Goal: Task Accomplishment & Management: Manage account settings

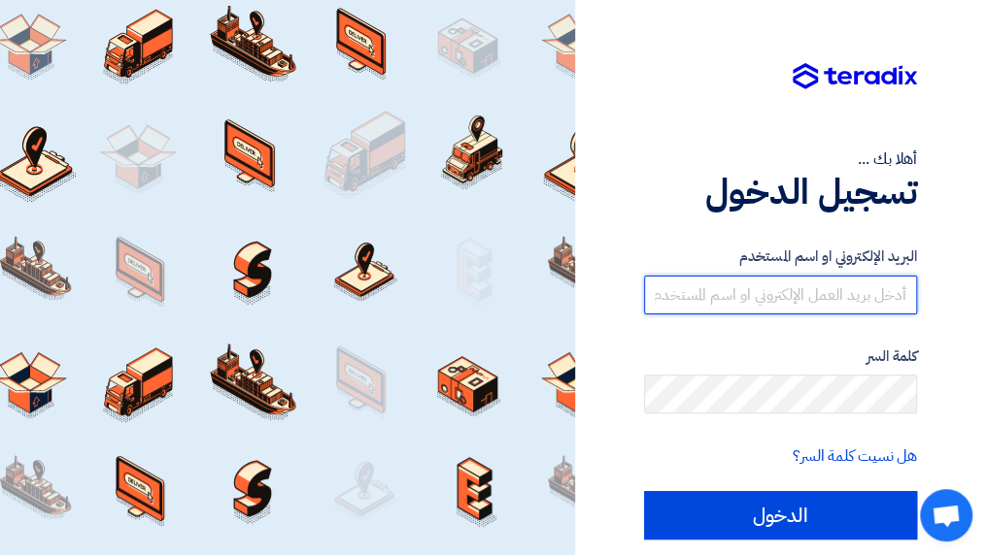
click at [832, 288] on input "text" at bounding box center [780, 295] width 273 height 39
type input "[EMAIL_ADDRESS][DOMAIN_NAME]"
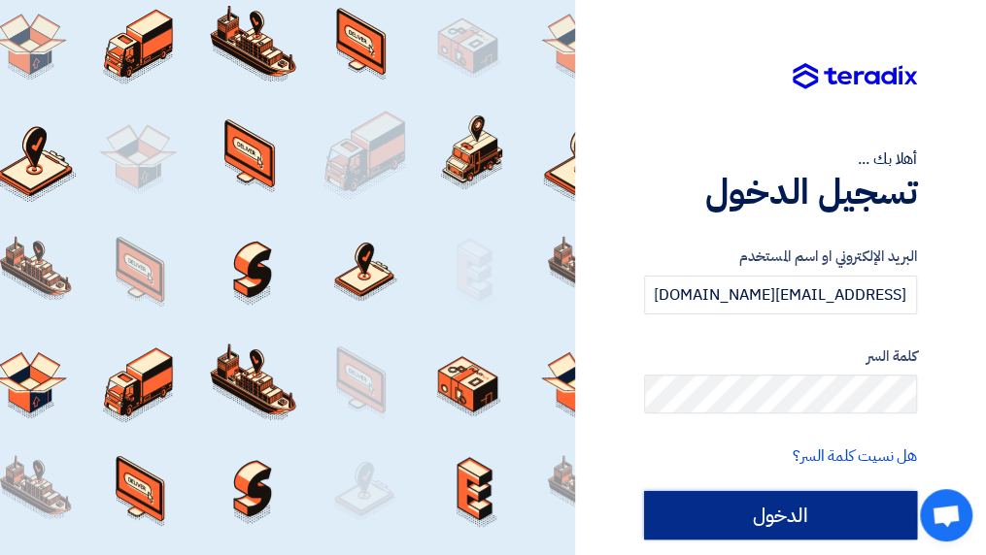
click at [806, 519] on input "الدخول" at bounding box center [780, 515] width 273 height 49
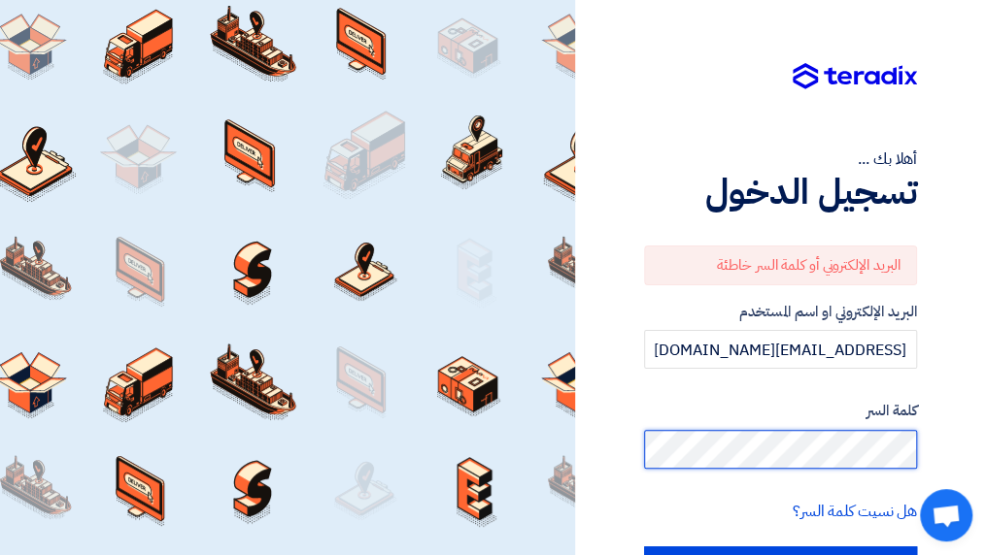
scroll to position [97, 0]
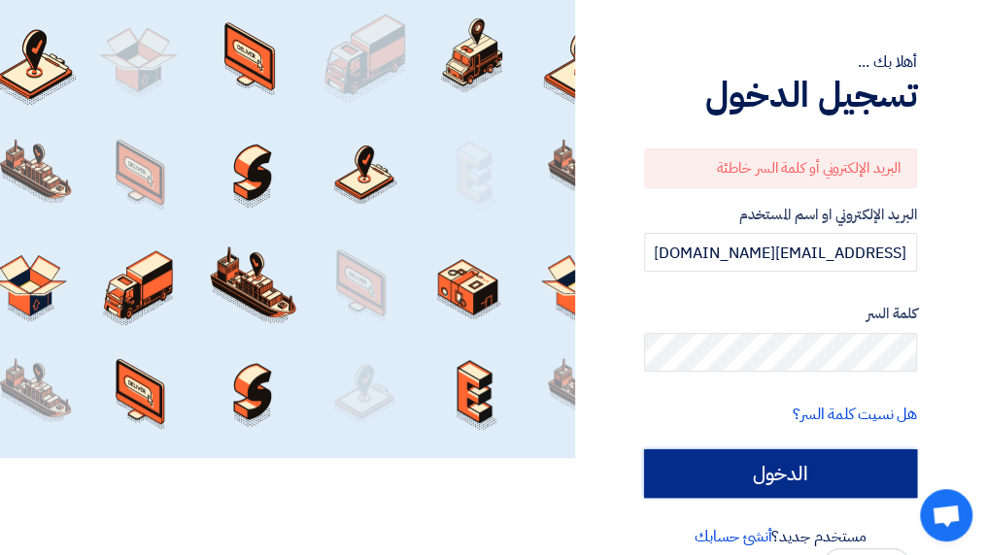
click at [732, 490] on input "الدخول" at bounding box center [780, 474] width 273 height 49
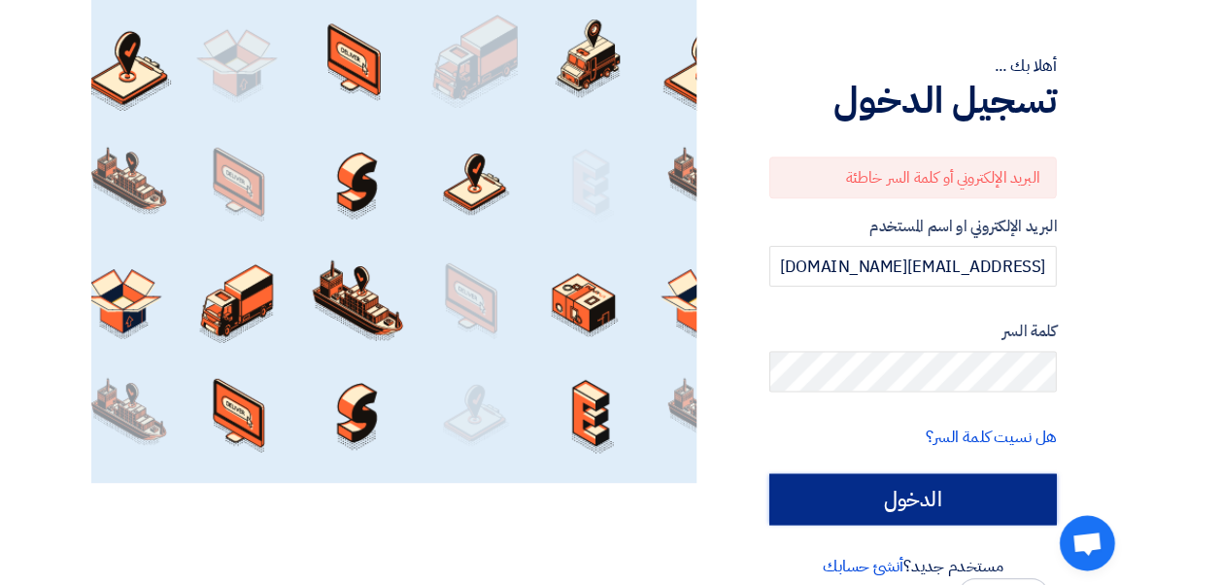
scroll to position [91, 0]
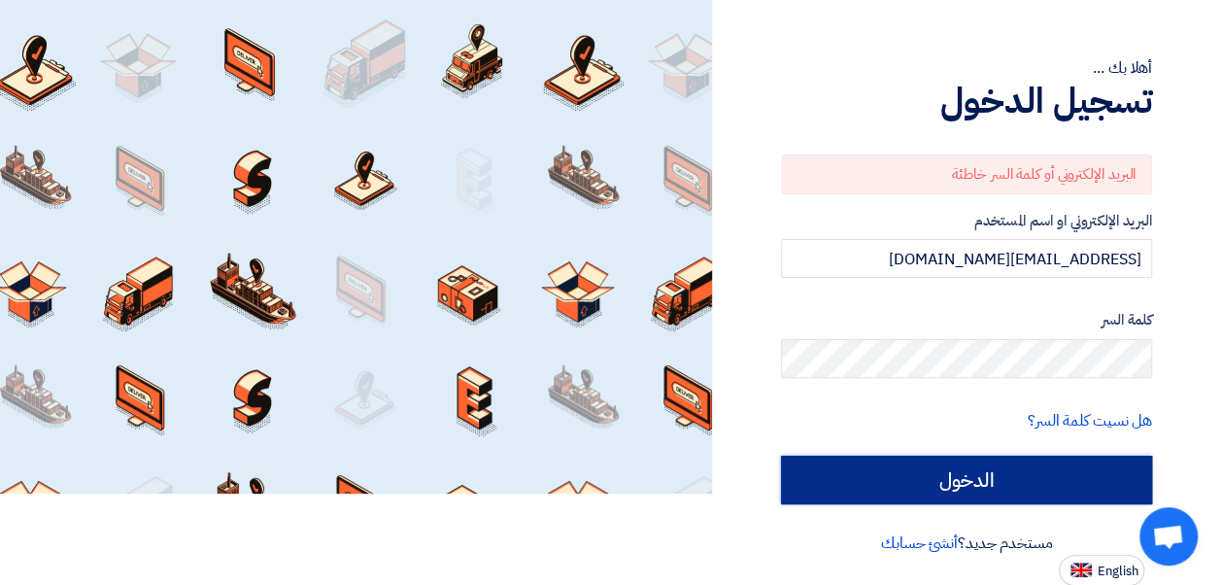
click at [976, 487] on input "الدخول" at bounding box center [966, 479] width 371 height 49
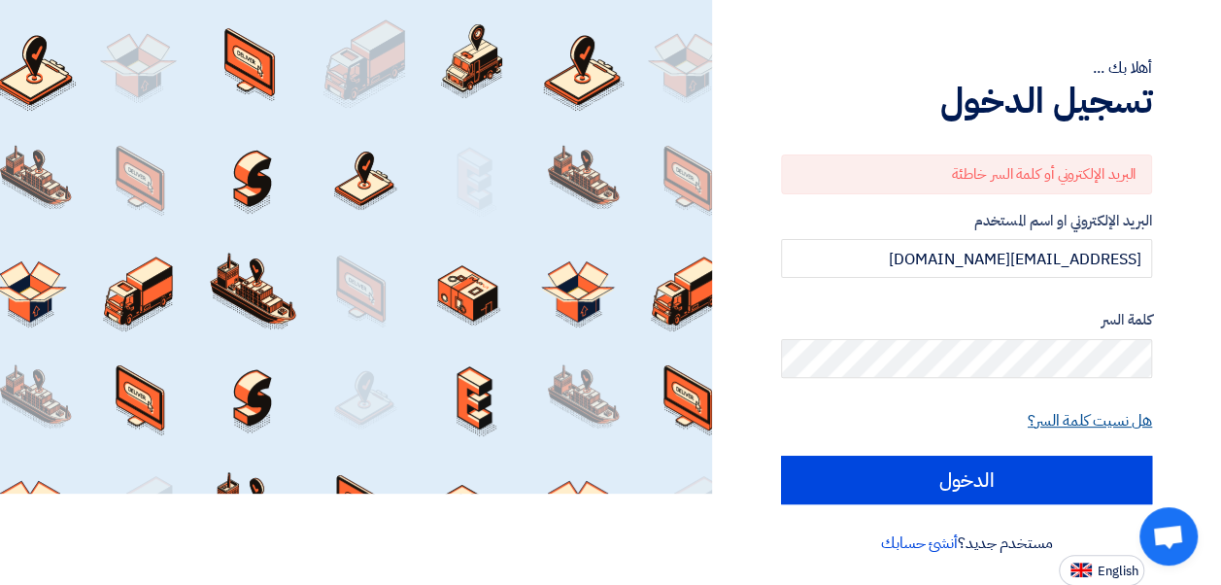
click at [999, 411] on link "هل نسيت كلمة السر؟" at bounding box center [1089, 420] width 124 height 23
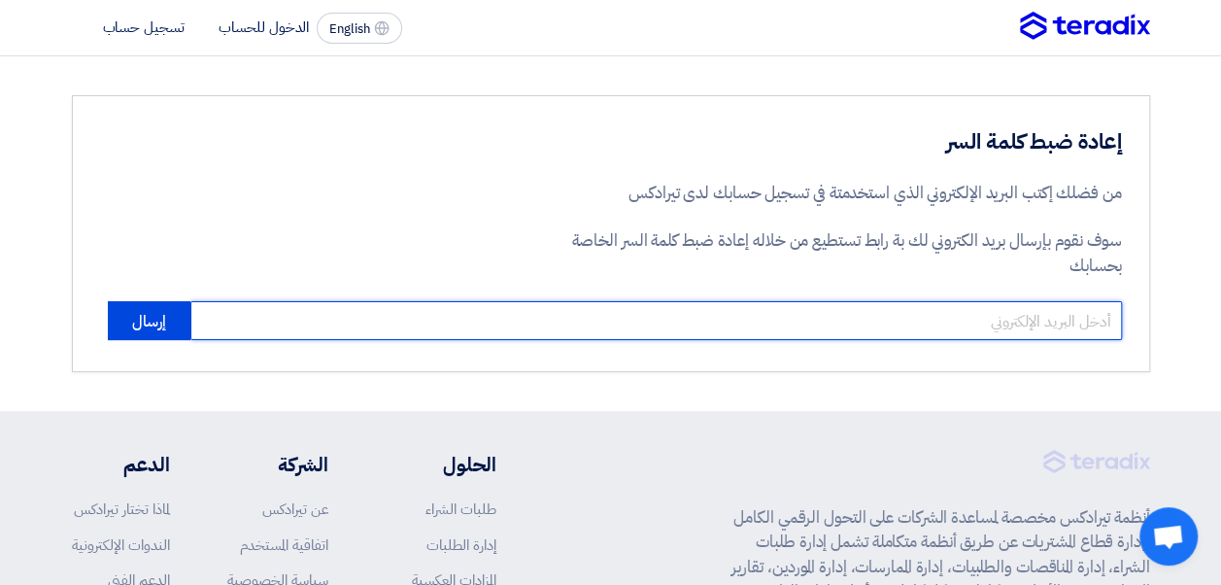
click at [999, 320] on input "email" at bounding box center [655, 320] width 931 height 39
type input "[EMAIL_ADDRESS][DOMAIN_NAME]"
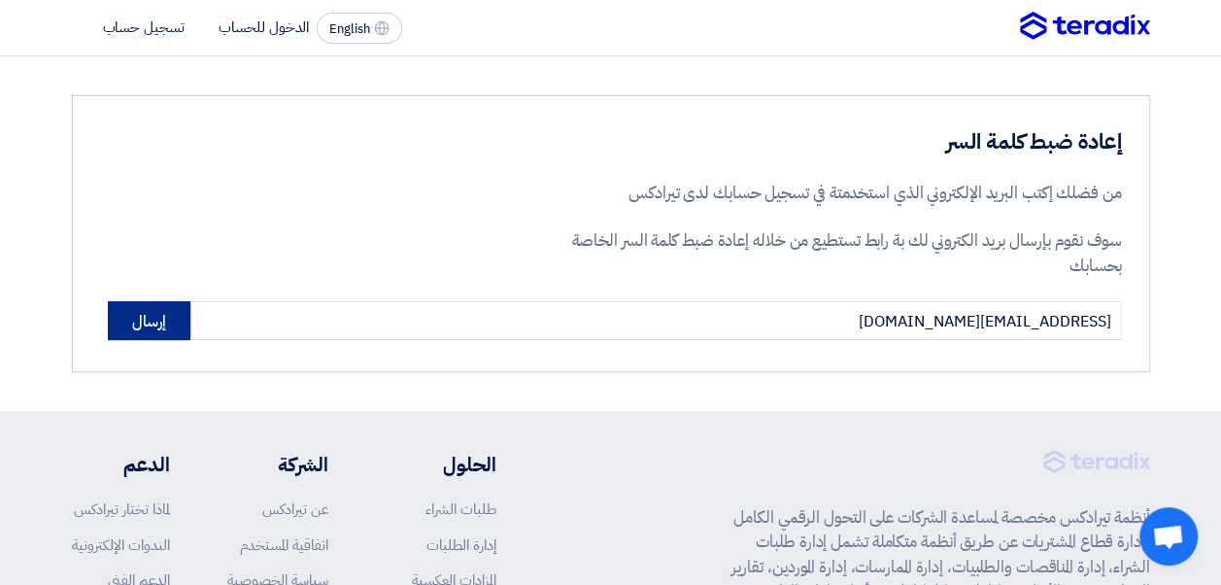
click at [165, 318] on button "إرسال" at bounding box center [149, 320] width 83 height 39
click at [180, 322] on button "إرسال" at bounding box center [149, 320] width 83 height 39
click at [144, 303] on button "إرسال" at bounding box center [149, 320] width 83 height 39
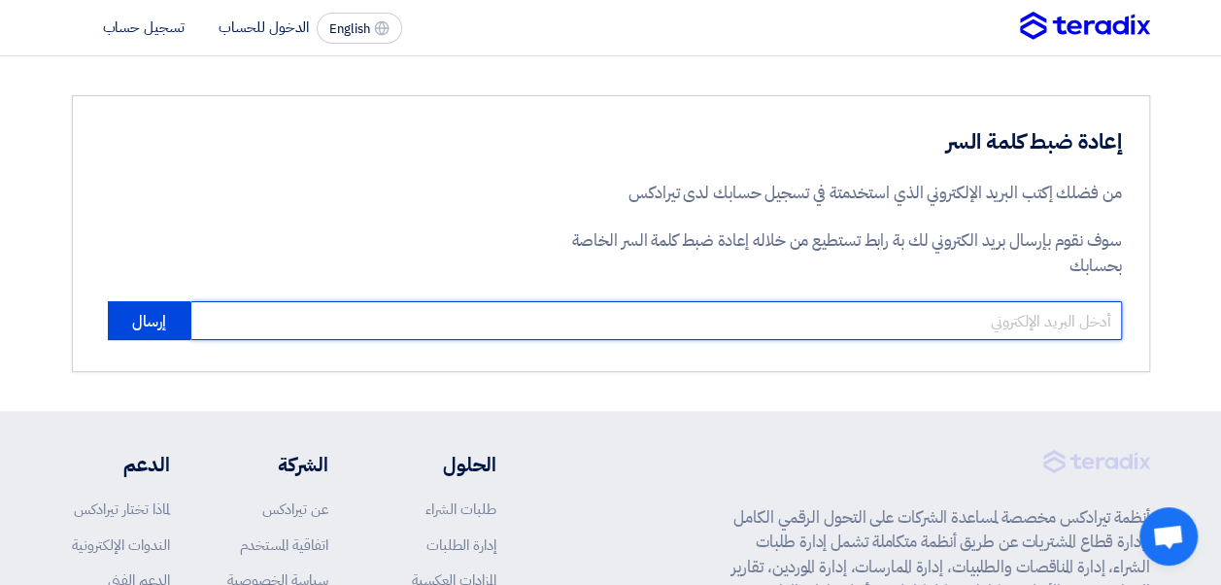
click at [1018, 324] on input "email" at bounding box center [655, 320] width 931 height 39
type input "[EMAIL_ADDRESS][DOMAIN_NAME]"
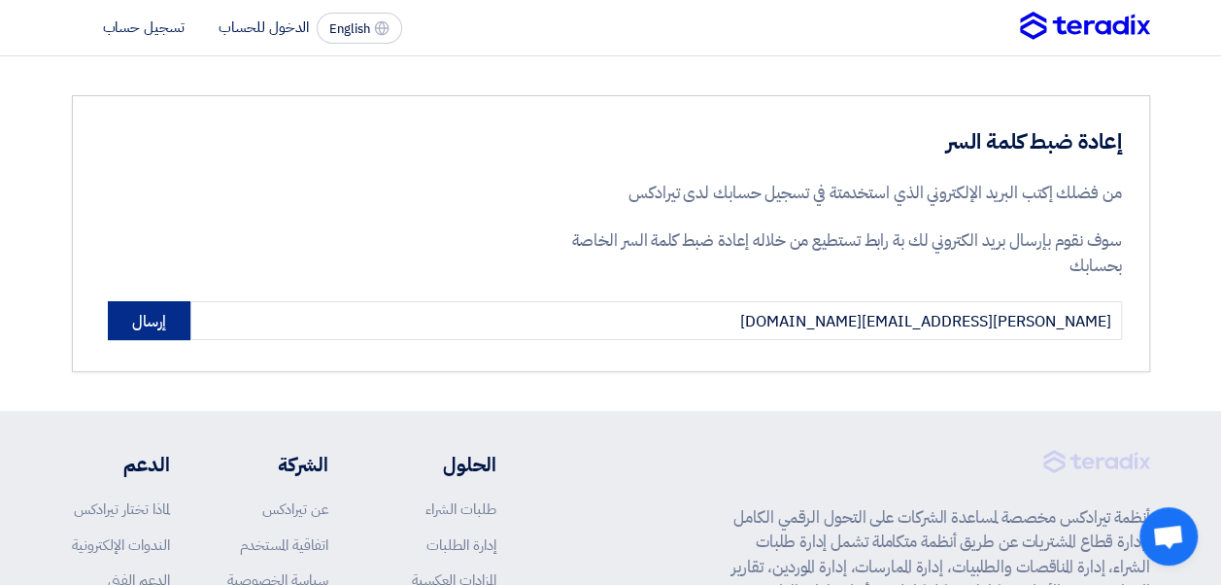
click at [142, 331] on button "إرسال" at bounding box center [149, 320] width 83 height 39
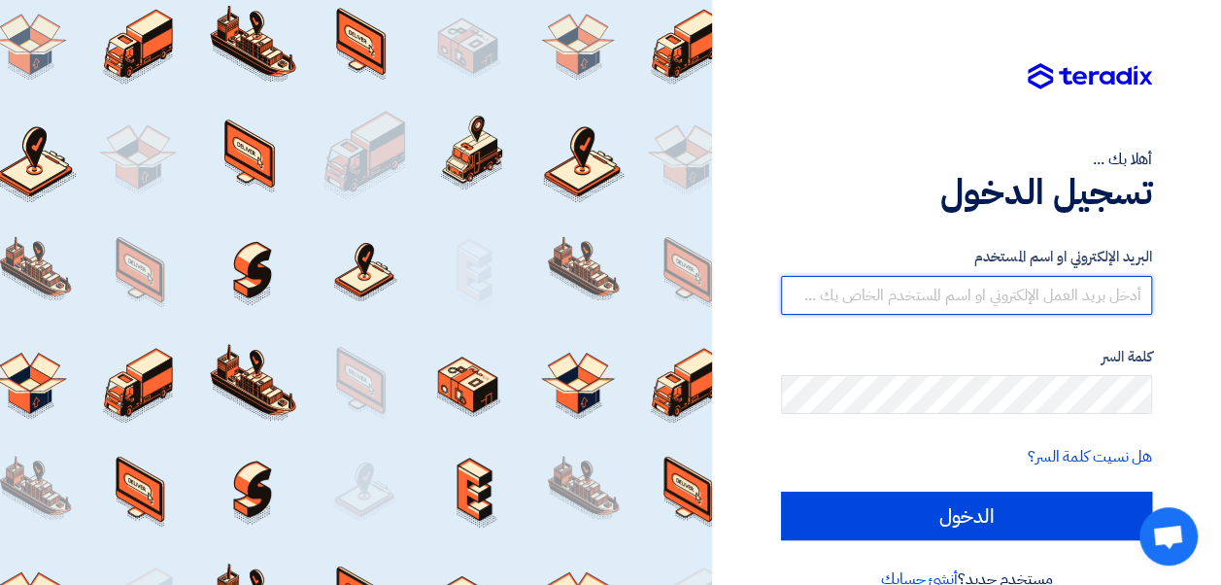
click at [1035, 284] on input "text" at bounding box center [966, 295] width 371 height 39
type input "[EMAIL_ADDRESS][DOMAIN_NAME]"
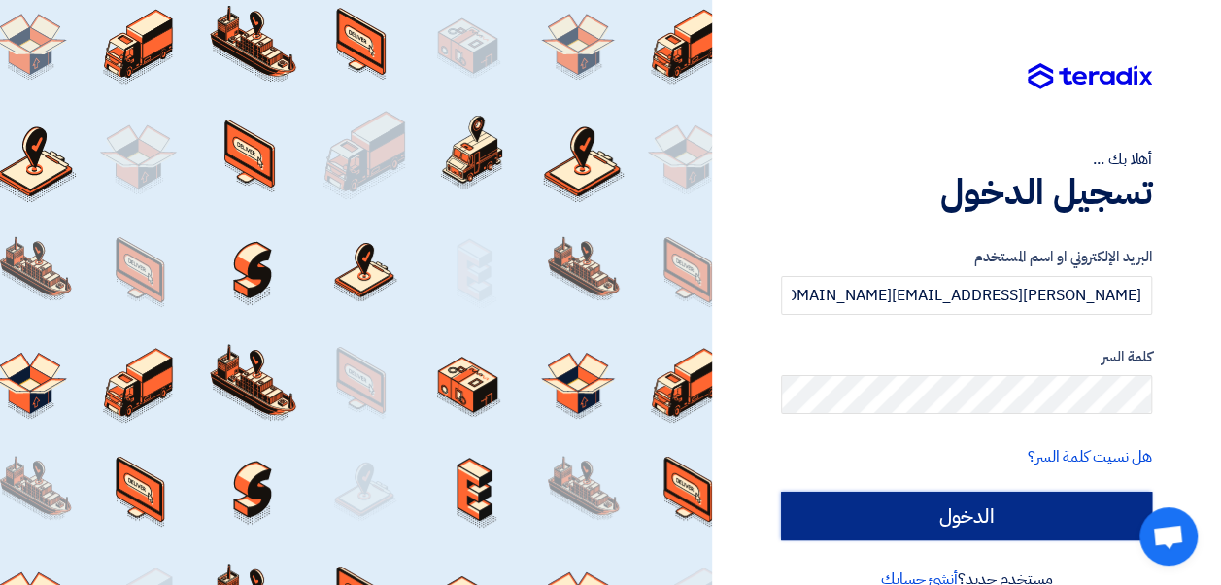
click at [948, 532] on input "الدخول" at bounding box center [966, 515] width 371 height 49
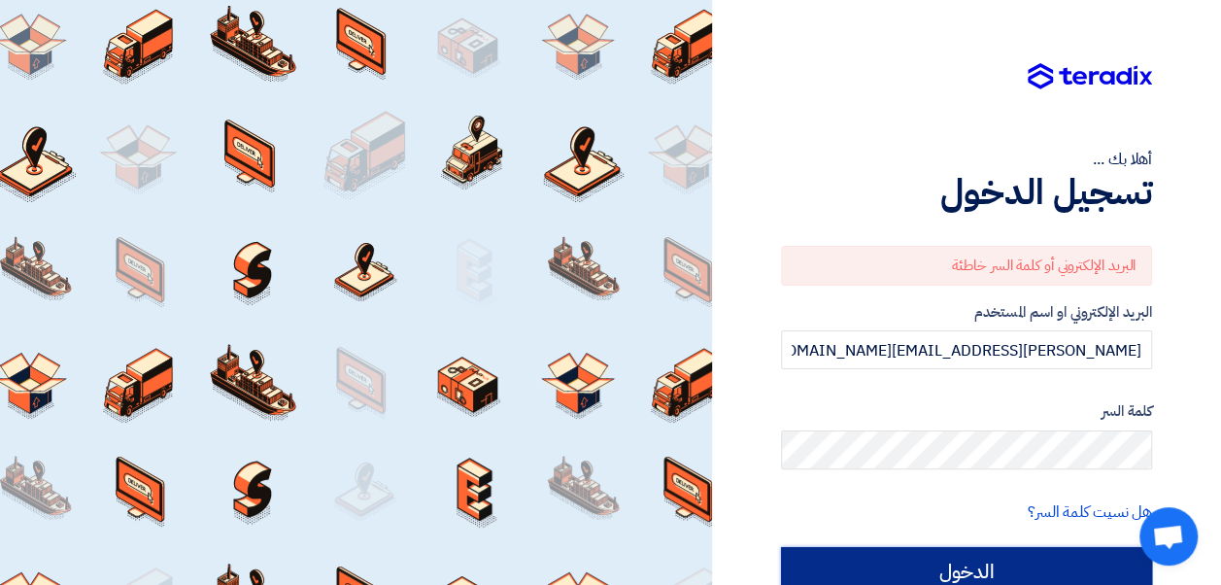
click at [892, 547] on input "الدخول" at bounding box center [966, 571] width 371 height 49
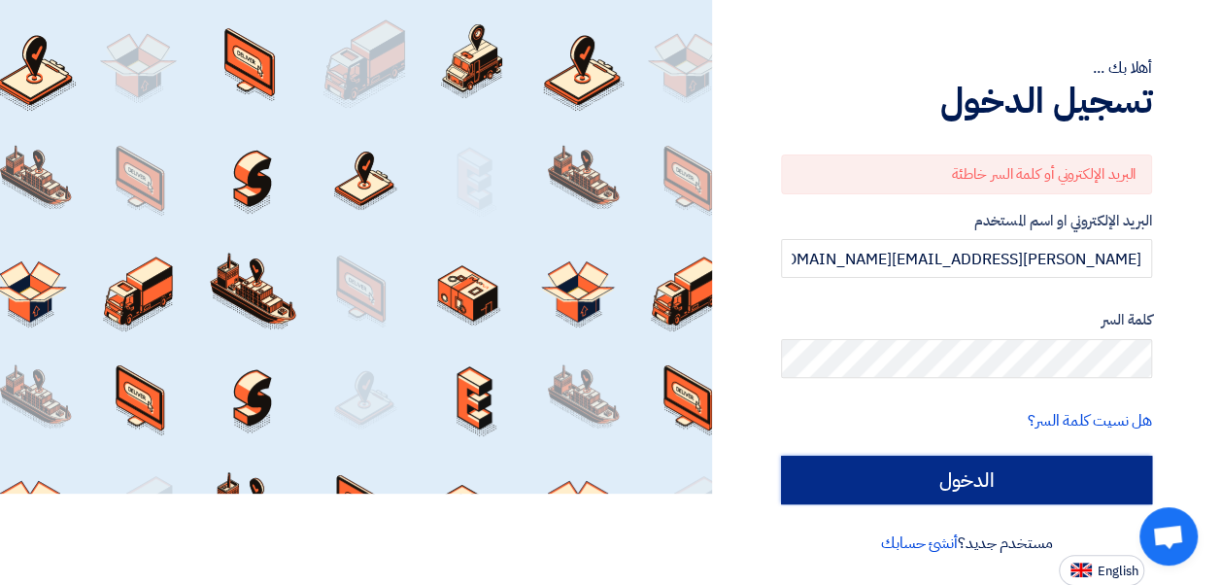
click at [1000, 466] on input "الدخول" at bounding box center [966, 479] width 371 height 49
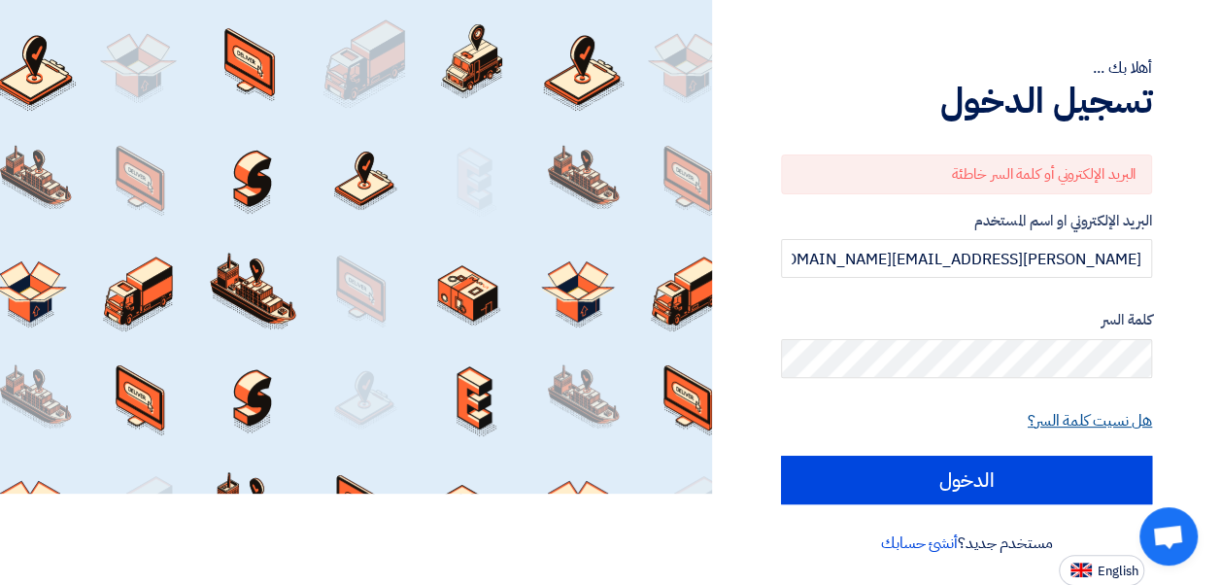
click at [1082, 417] on link "هل نسيت كلمة السر؟" at bounding box center [1089, 420] width 124 height 23
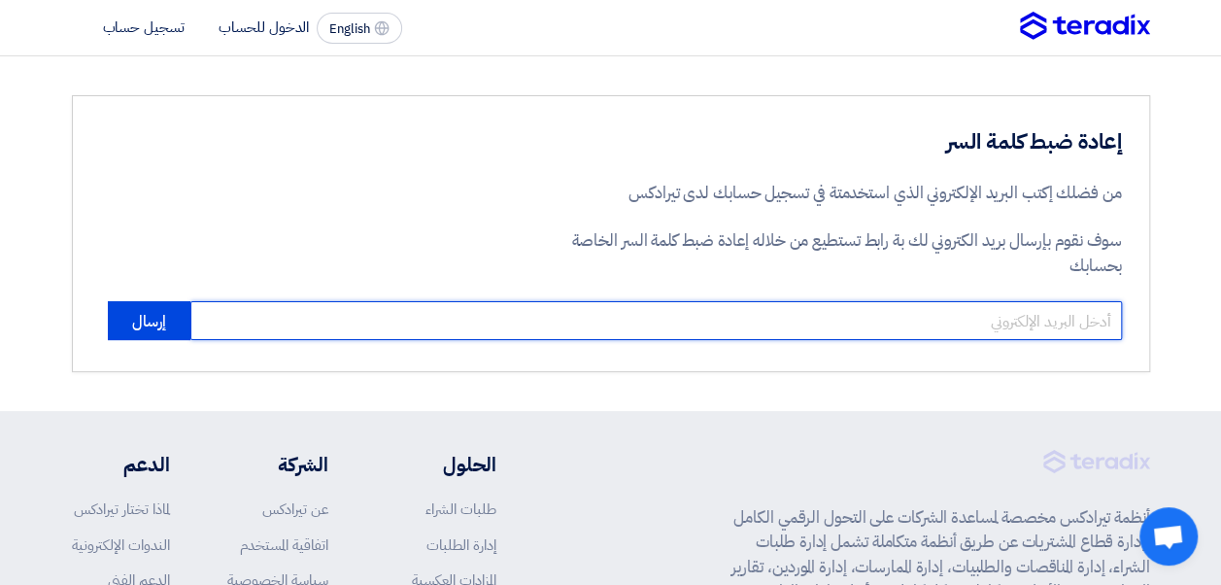
click at [925, 319] on input "email" at bounding box center [655, 320] width 931 height 39
type input "[EMAIL_ADDRESS][DOMAIN_NAME]"
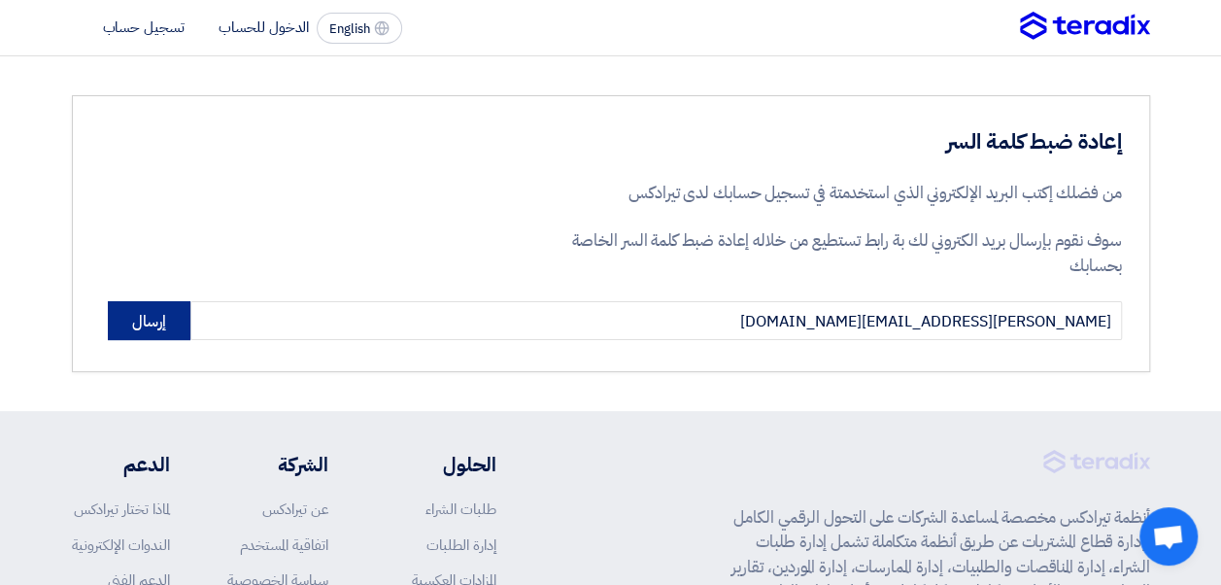
click at [155, 320] on button "إرسال" at bounding box center [149, 320] width 83 height 39
click at [140, 311] on button "إرسال" at bounding box center [149, 320] width 83 height 39
click at [138, 317] on button "إرسال" at bounding box center [149, 320] width 83 height 39
click at [129, 316] on button "إرسال" at bounding box center [149, 320] width 83 height 39
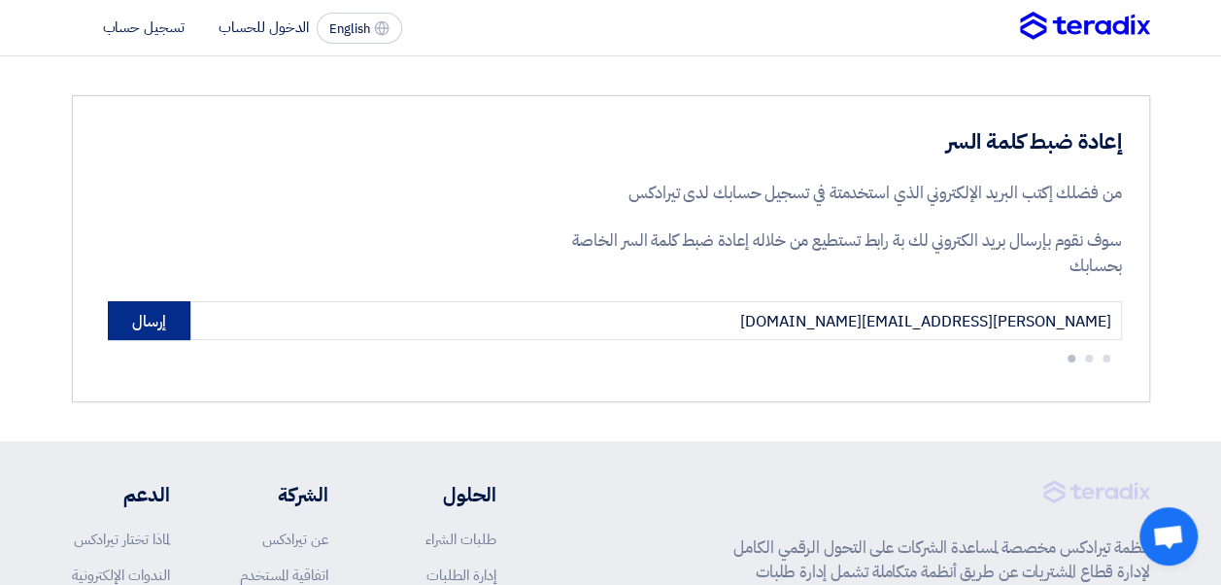
click at [129, 316] on button "إرسال" at bounding box center [149, 320] width 83 height 39
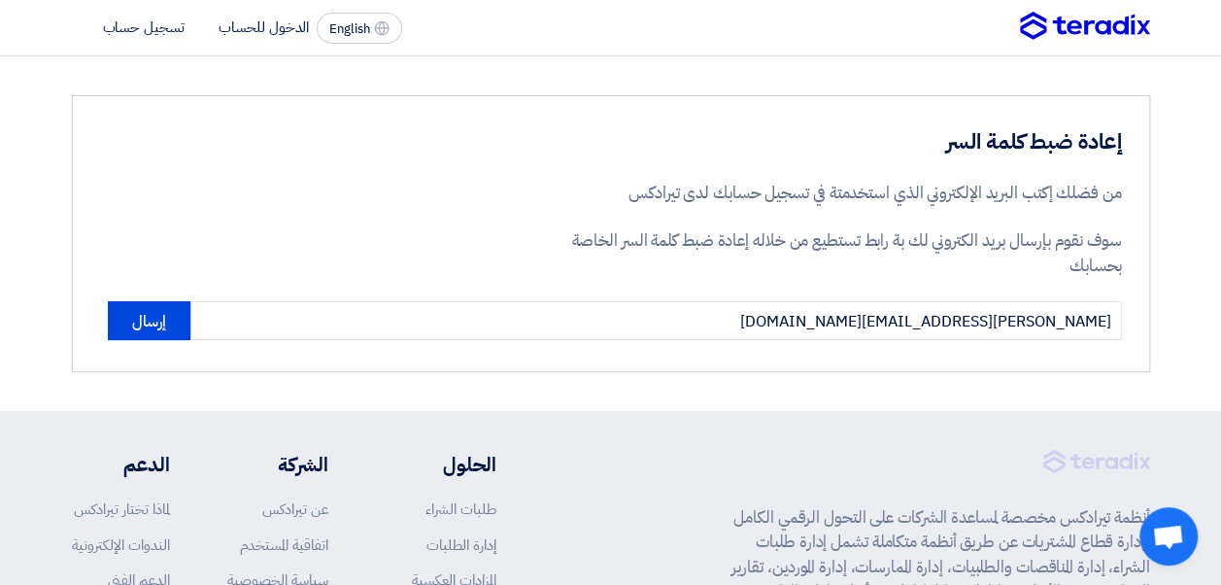
click at [85, 312] on div "إعادة ضبط كلمة السر من فضلك إكتب البريد الإلكتروني الذي استخدمتة في تسجيل حسابك…" at bounding box center [611, 233] width 1078 height 277
click at [81, 311] on div "إعادة ضبط كلمة السر من فضلك إكتب البريد الإلكتروني الذي استخدمتة في تسجيل حسابك…" at bounding box center [611, 233] width 1078 height 277
click at [162, 309] on button "إرسال" at bounding box center [149, 320] width 83 height 39
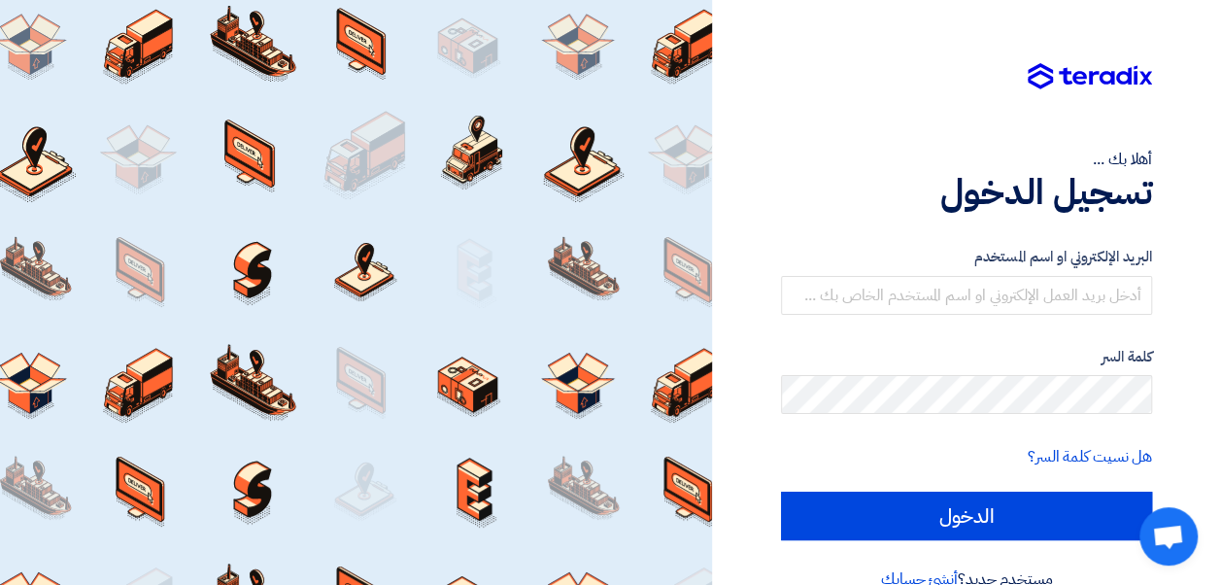
click at [960, 272] on div "البريد الإلكتروني او اسم المستخدم" at bounding box center [966, 280] width 371 height 69
click at [957, 280] on input "text" at bounding box center [966, 295] width 371 height 39
type input "[EMAIL_ADDRESS][DOMAIN_NAME]"
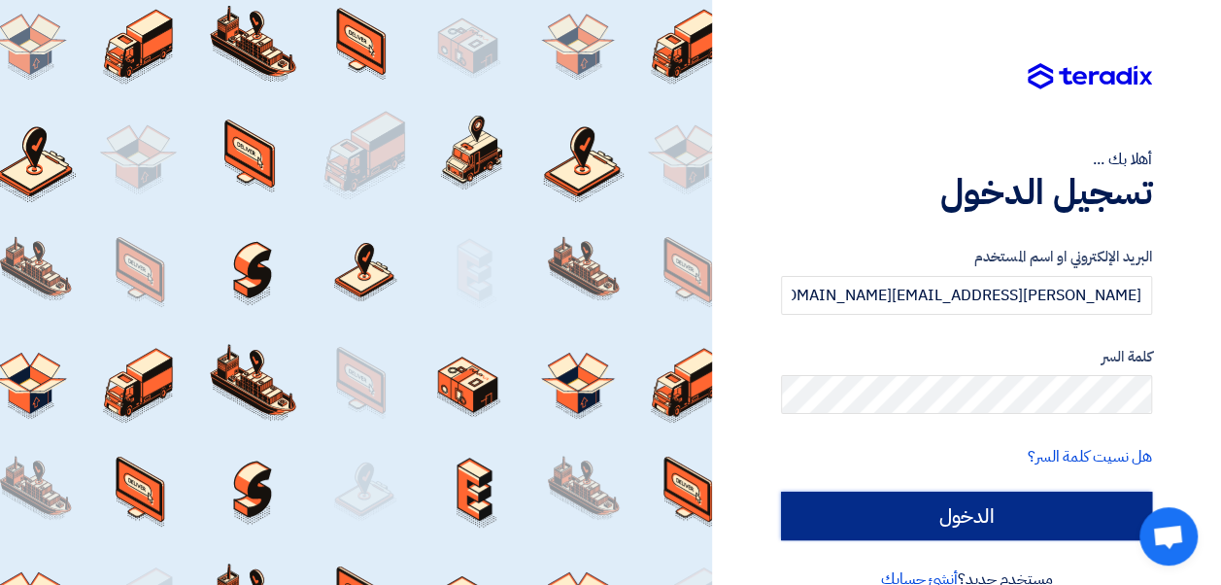
click at [897, 500] on input "الدخول" at bounding box center [966, 515] width 371 height 49
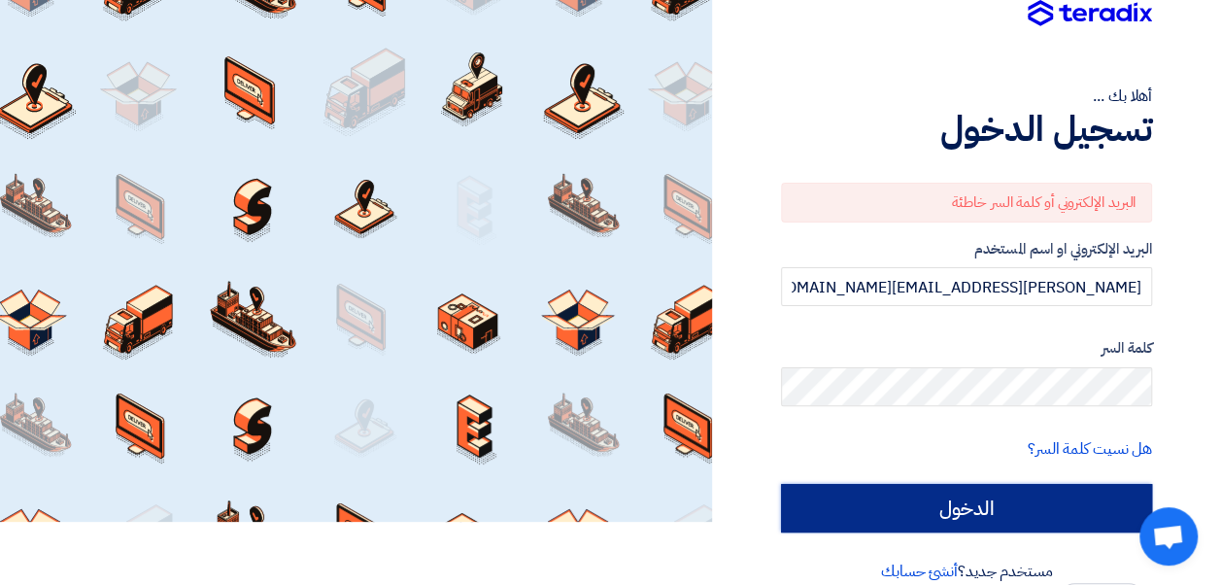
scroll to position [91, 0]
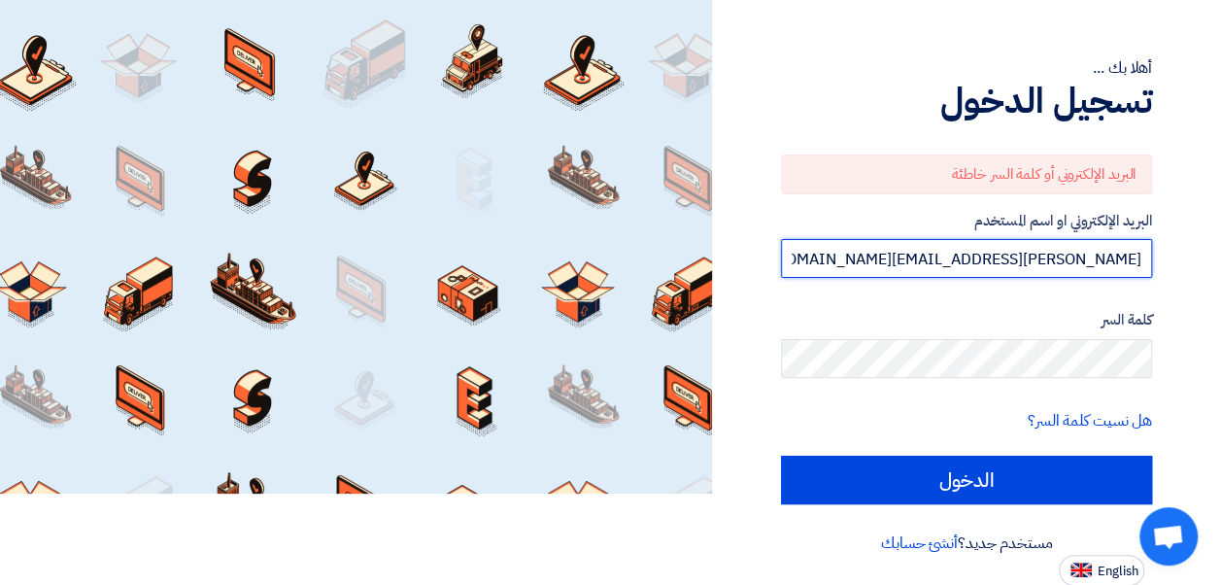
click at [844, 266] on input "[EMAIL_ADDRESS][DOMAIN_NAME]" at bounding box center [966, 258] width 371 height 39
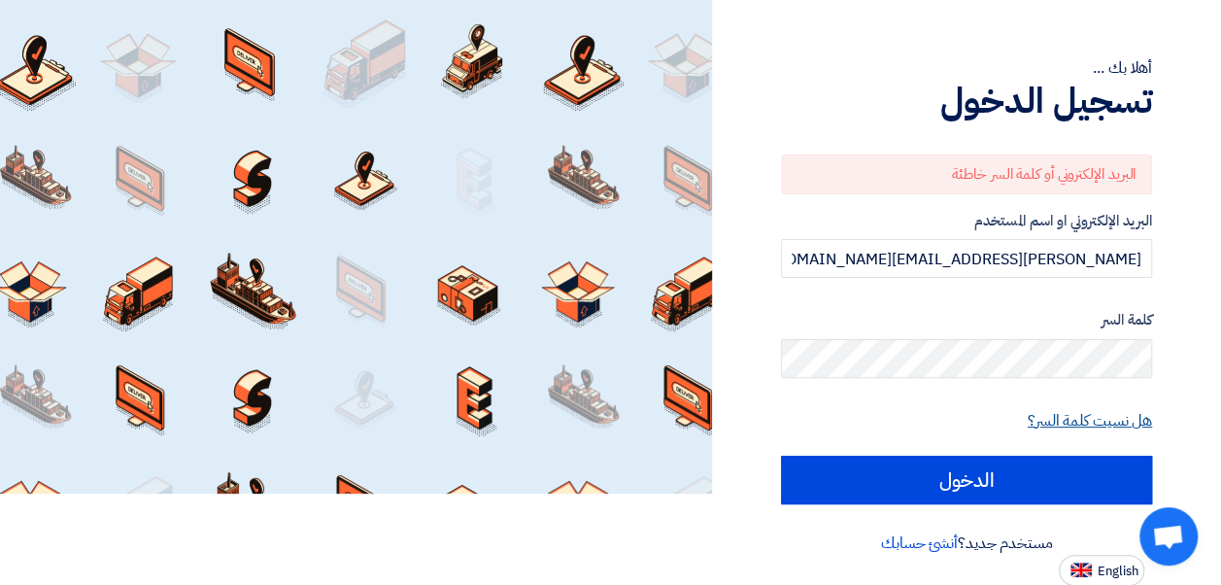
click at [1091, 419] on link "هل نسيت كلمة السر؟" at bounding box center [1089, 420] width 124 height 23
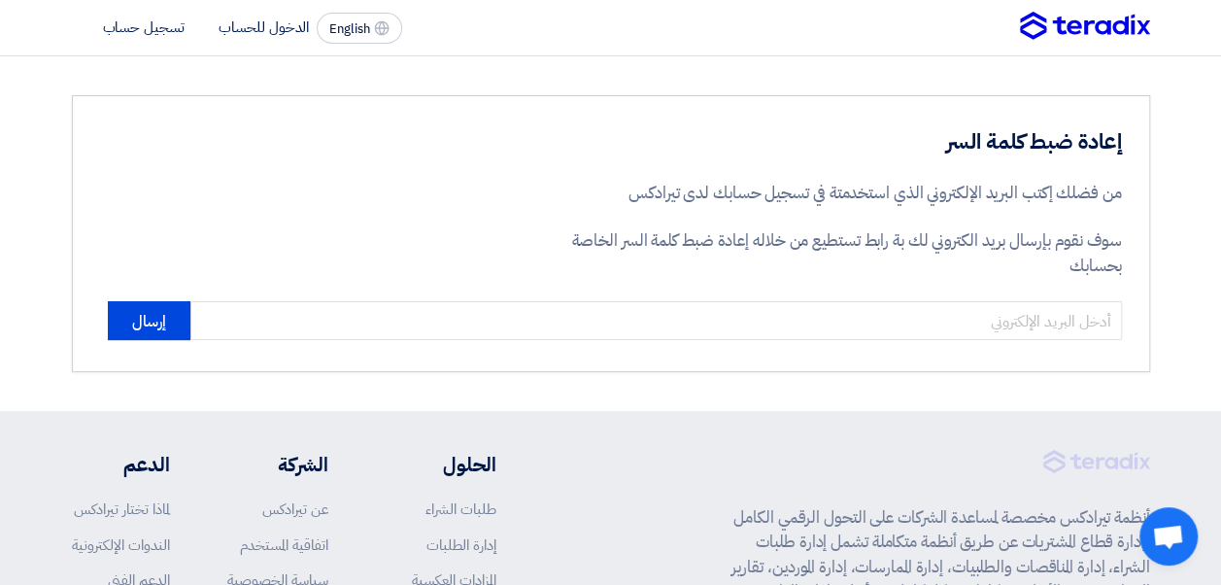
click at [236, 29] on li "الدخول للحساب" at bounding box center [263, 27] width 90 height 21
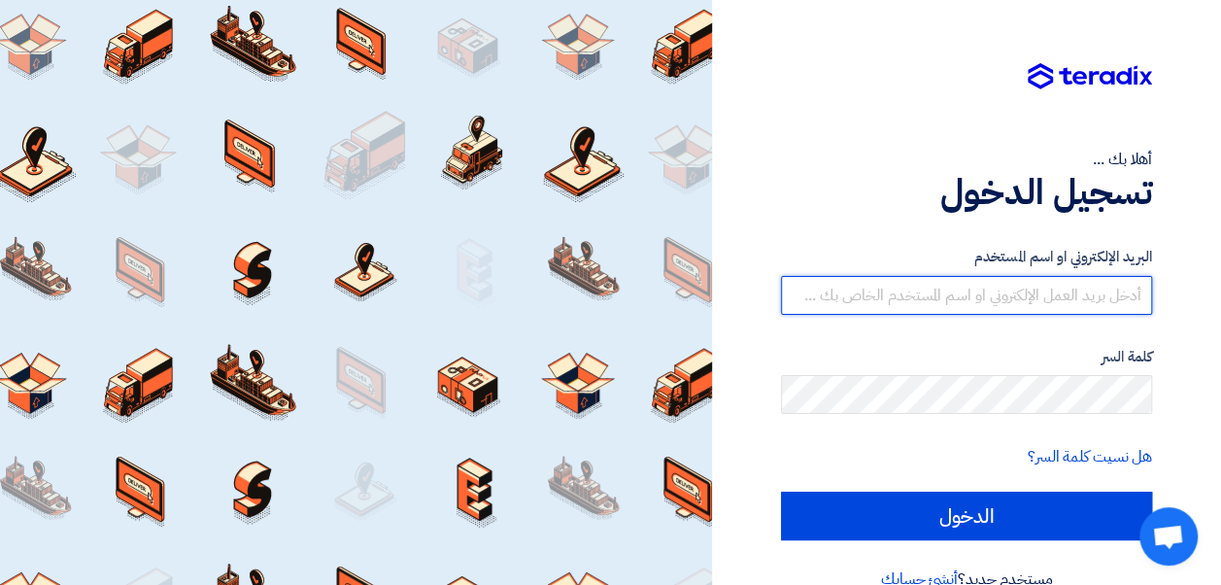
click at [985, 283] on input "text" at bounding box center [966, 295] width 371 height 39
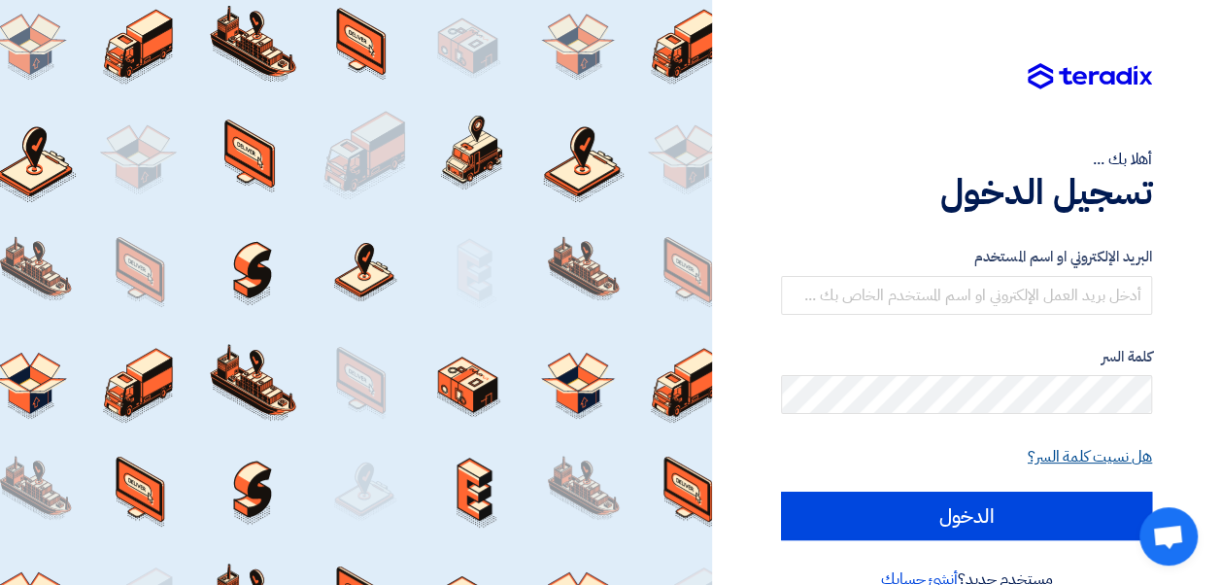
click at [1051, 454] on link "هل نسيت كلمة السر؟" at bounding box center [1089, 456] width 124 height 23
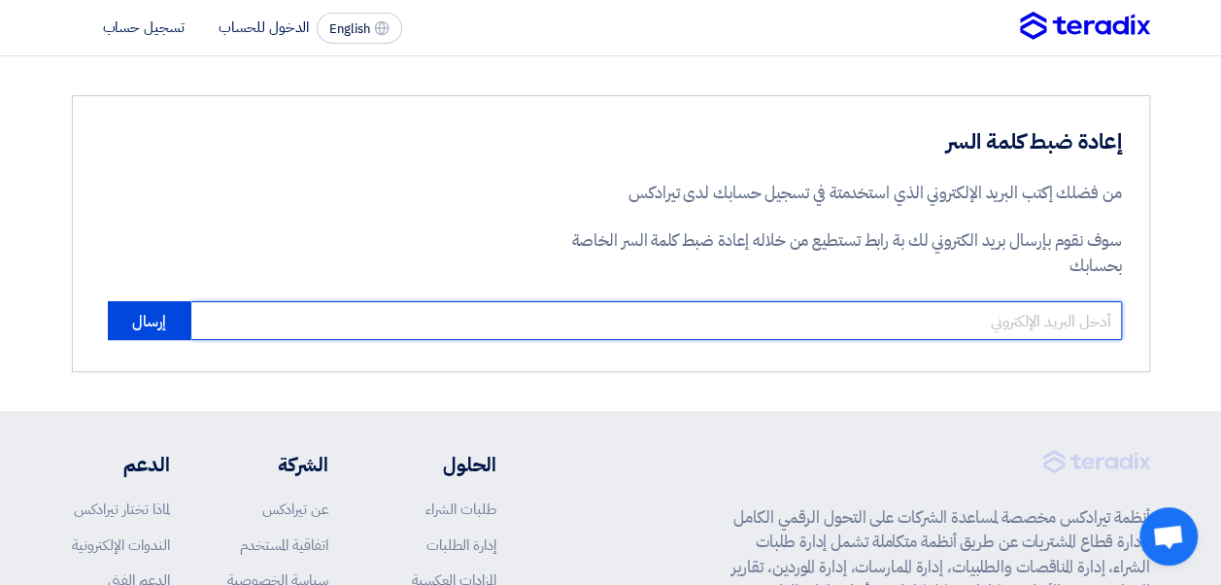
click at [1002, 318] on input "email" at bounding box center [655, 320] width 931 height 39
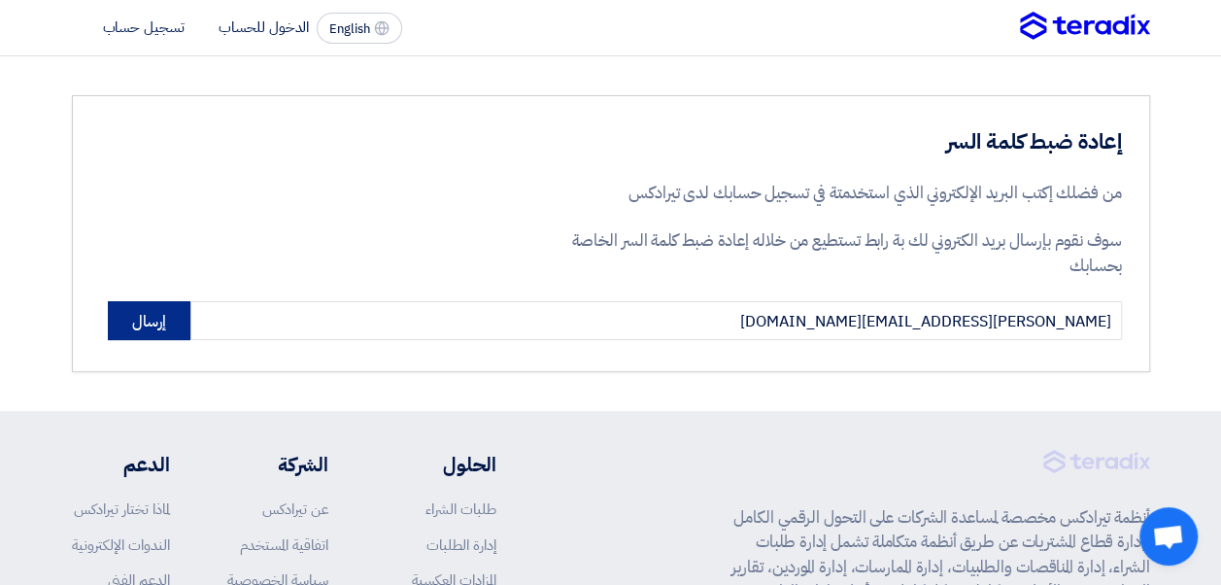
click at [142, 331] on button "إرسال" at bounding box center [149, 320] width 83 height 39
click at [109, 320] on button "إرسال" at bounding box center [149, 320] width 83 height 39
click at [123, 311] on button "إرسال" at bounding box center [149, 320] width 83 height 39
click at [124, 311] on button "إرسال" at bounding box center [149, 320] width 83 height 39
click at [171, 304] on button "إرسال" at bounding box center [149, 320] width 83 height 39
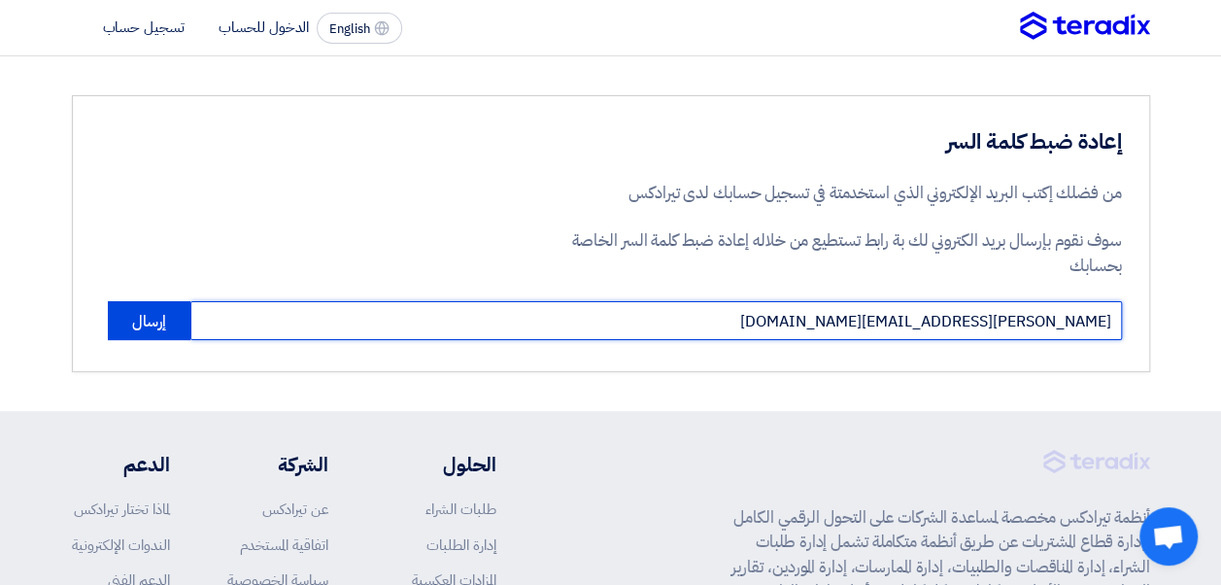
click at [781, 333] on input "[EMAIL_ADDRESS][DOMAIN_NAME]" at bounding box center [655, 320] width 931 height 39
type input "M"
type input "mahmoud@prismaegypt.com"
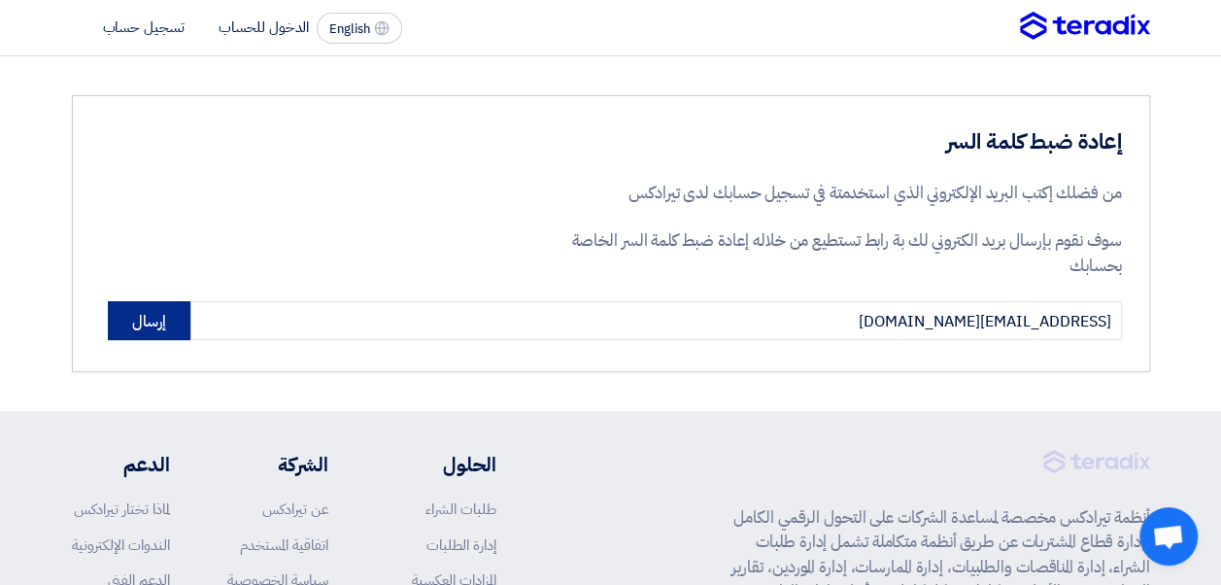
click at [134, 327] on button "إرسال" at bounding box center [149, 320] width 83 height 39
click at [134, 326] on button "إرسال" at bounding box center [149, 320] width 83 height 39
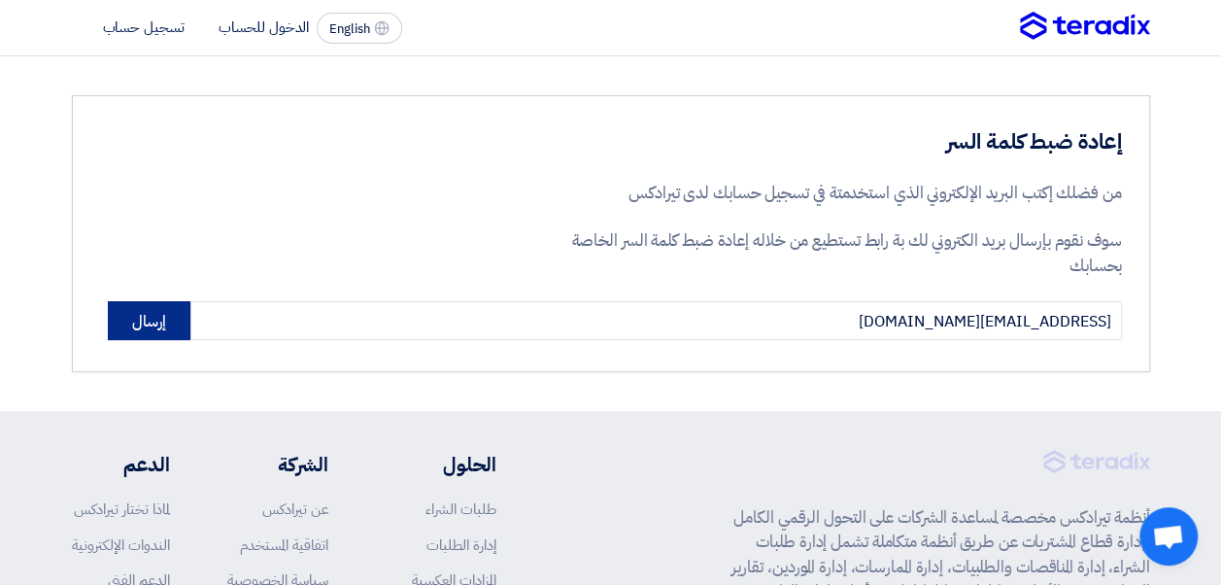
click at [118, 301] on button "إرسال" at bounding box center [149, 320] width 83 height 39
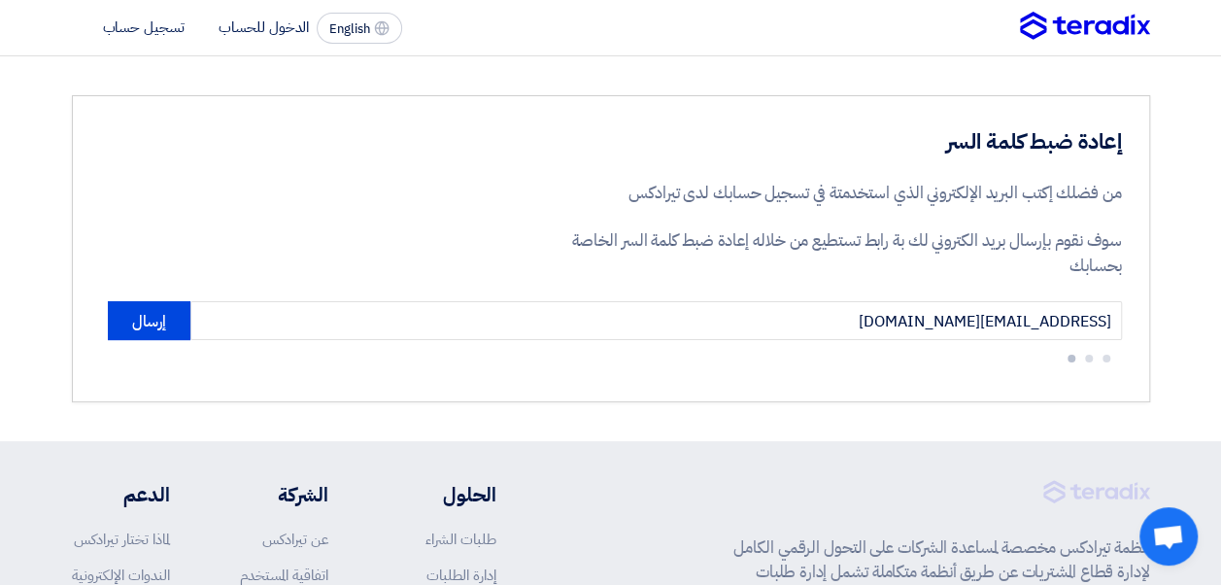
click at [112, 295] on div "إعادة ضبط كلمة السر من فضلك إكتب البريد الإلكتروني الذي استخدمتة في تسجيل حسابك…" at bounding box center [611, 248] width 1078 height 307
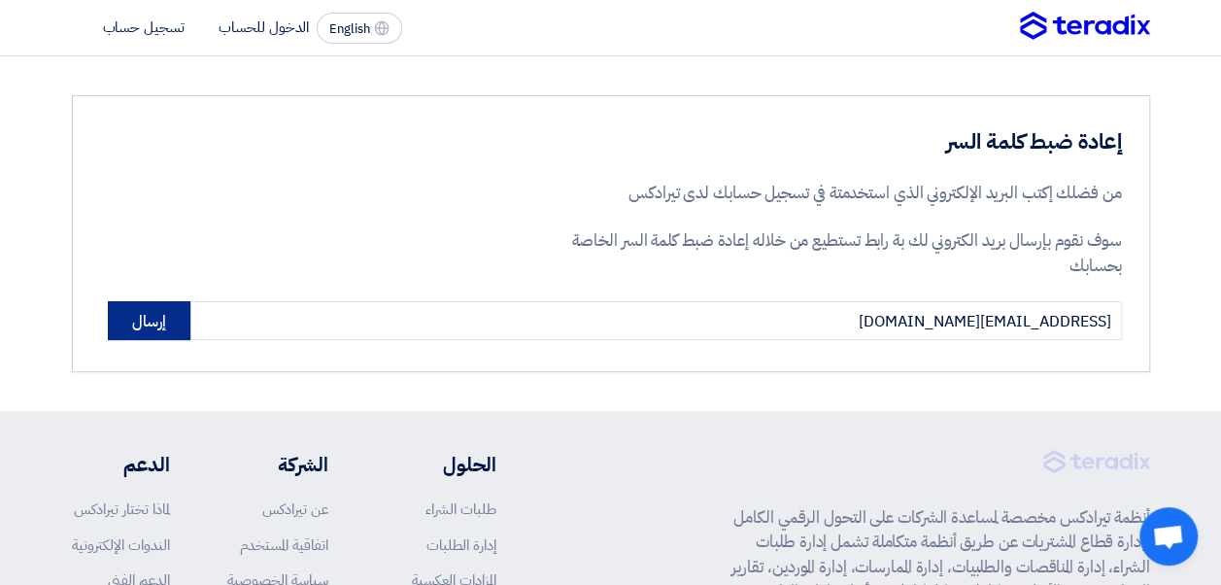
click at [157, 321] on button "إرسال" at bounding box center [149, 320] width 83 height 39
